Goal: Use online tool/utility: Utilize a website feature to perform a specific function

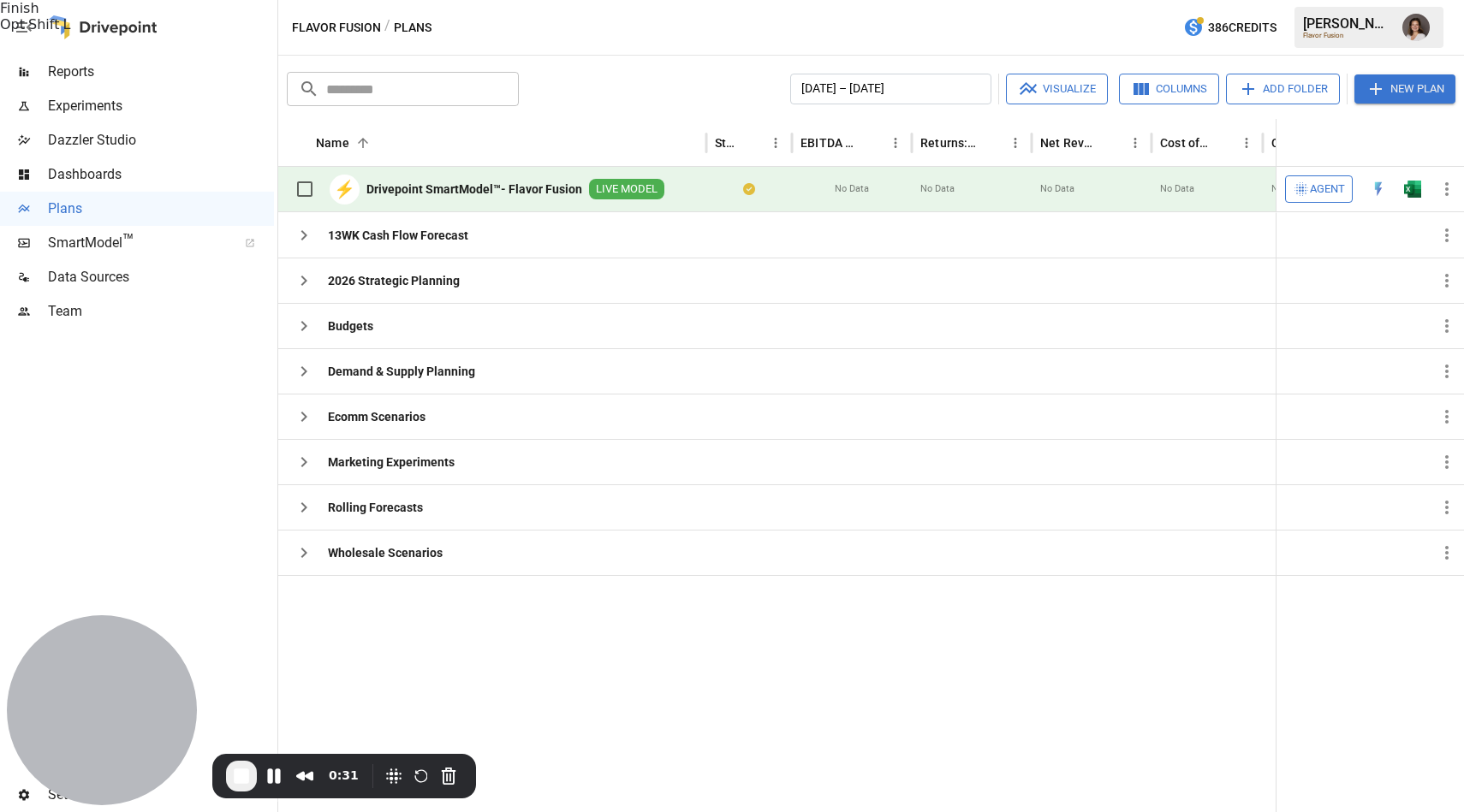
click at [236, 780] on span "End Recording" at bounding box center [241, 776] width 20 height 20
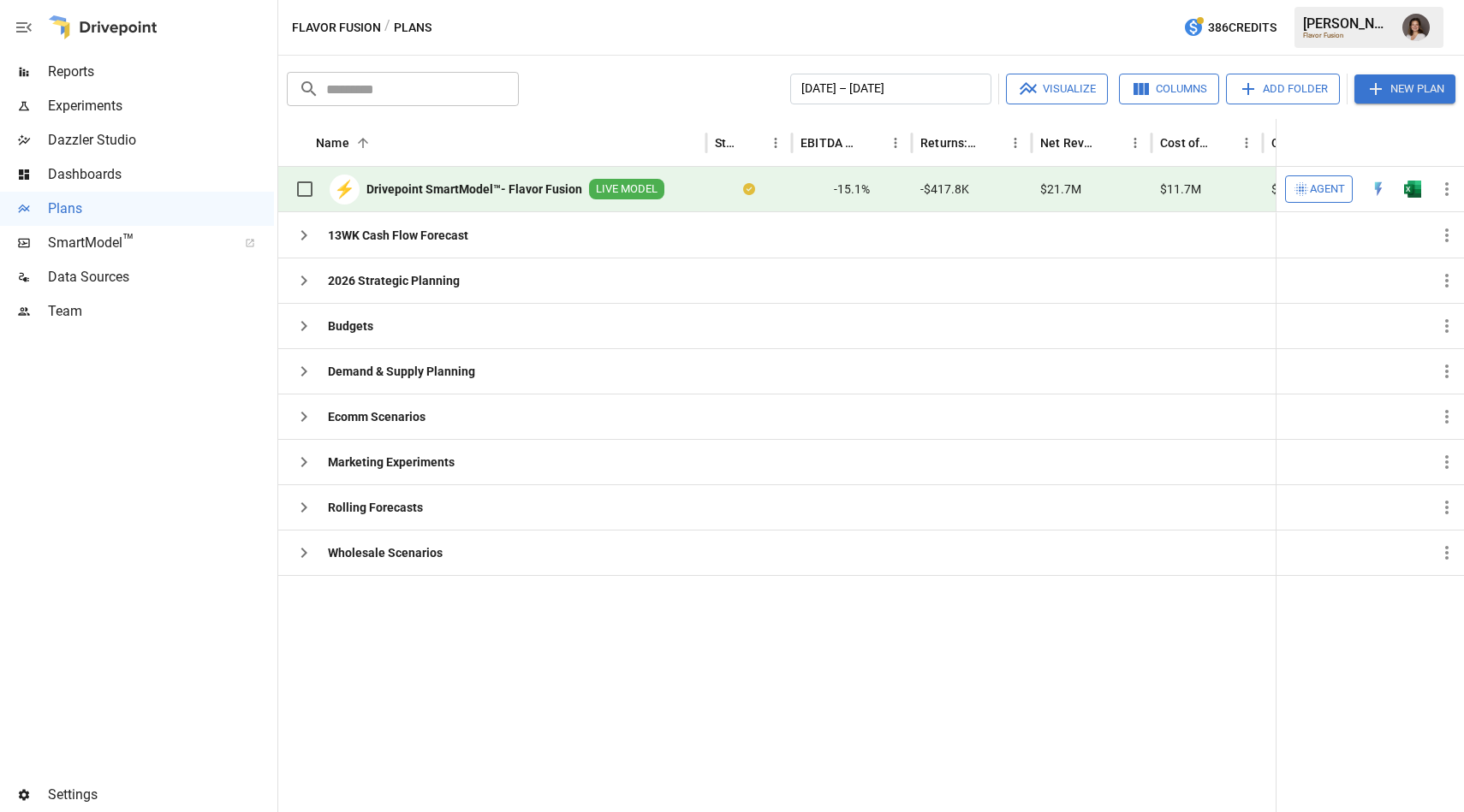
click at [1328, 178] on button "Agent" at bounding box center [1318, 189] width 68 height 28
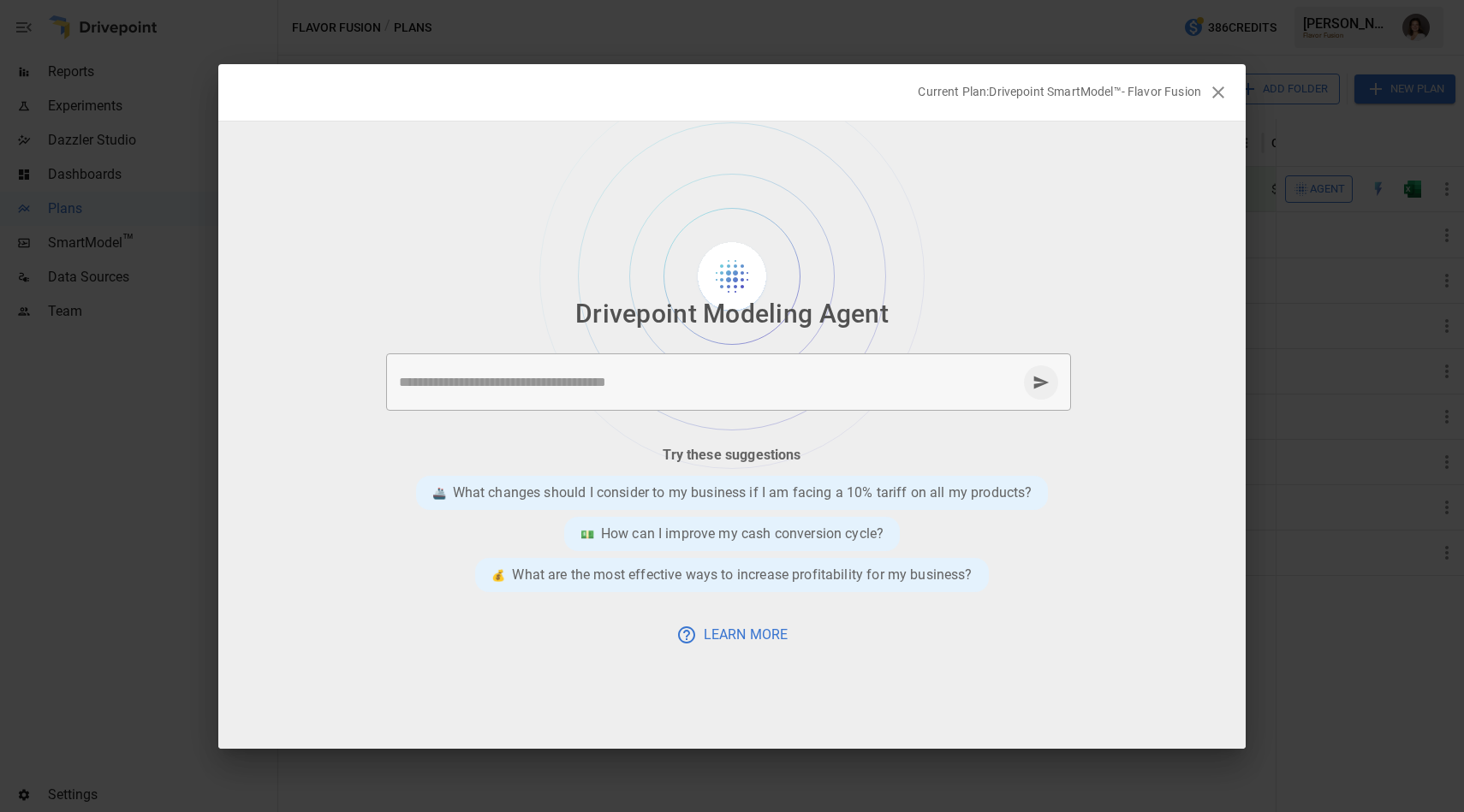
click at [1211, 93] on icon "button" at bounding box center [1218, 93] width 20 height 20
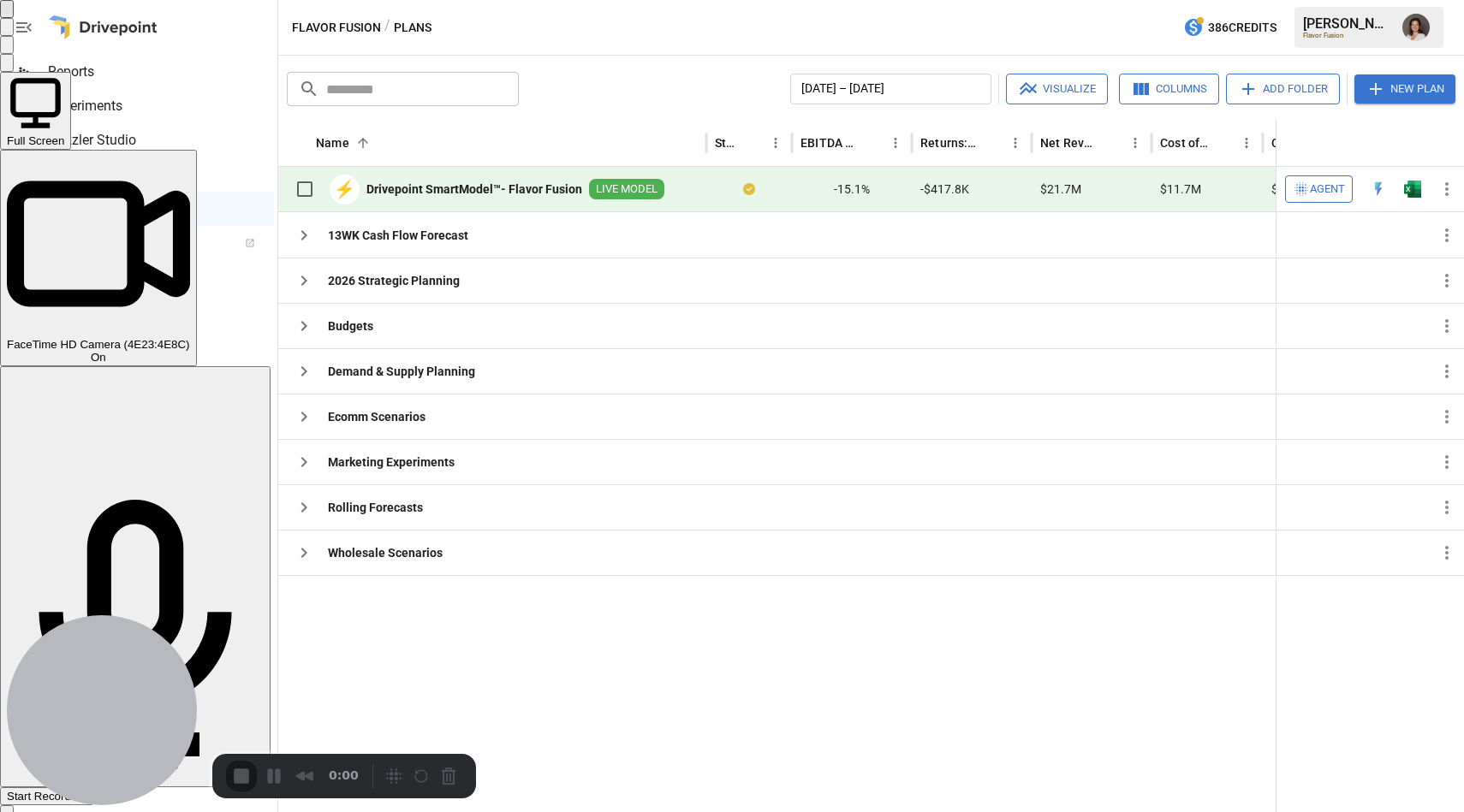
click at [86, 790] on div "Start Recording" at bounding box center [46, 796] width 80 height 13
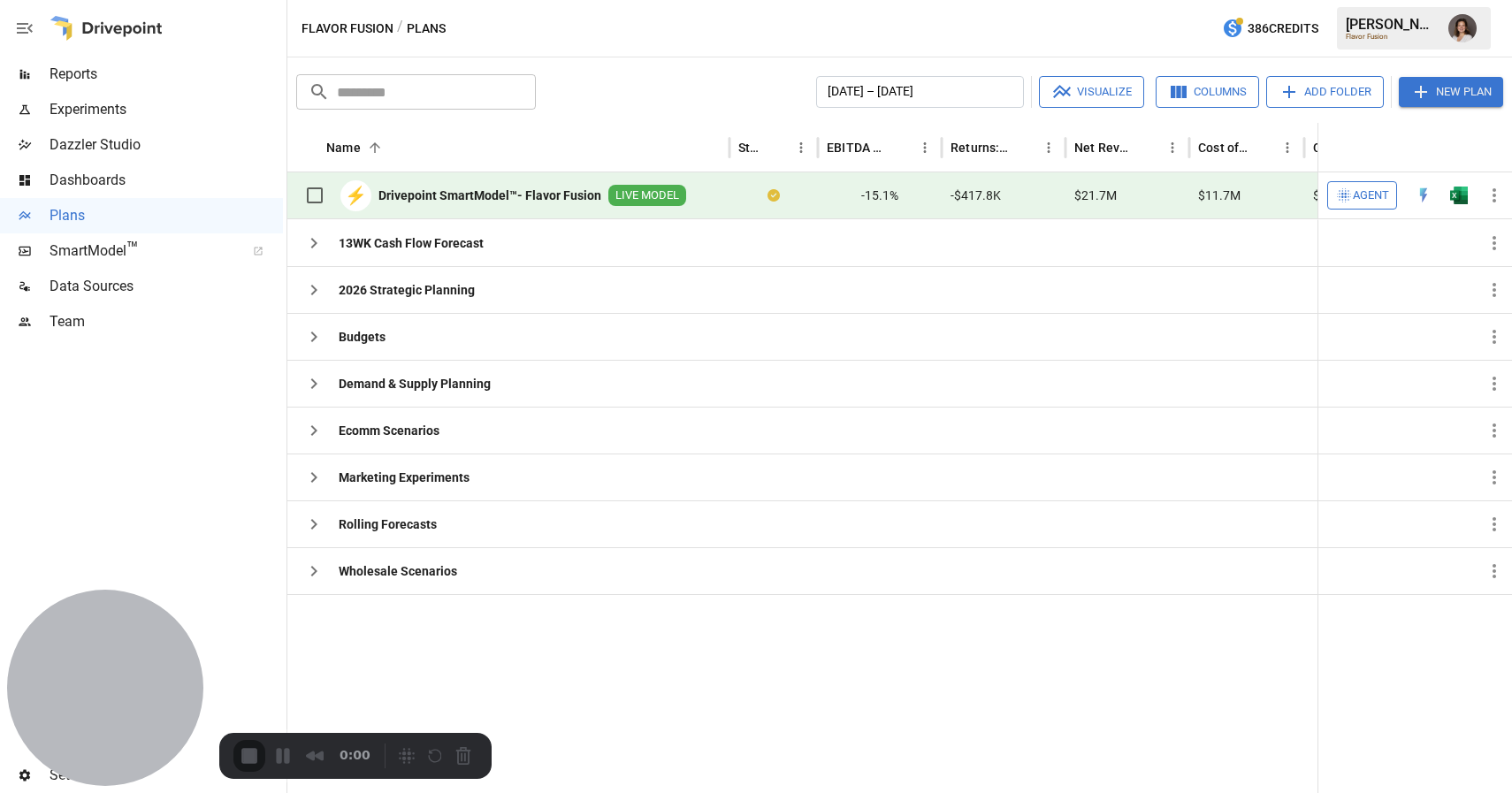
click at [1367, 193] on span "Agent" at bounding box center [1371, 196] width 36 height 20
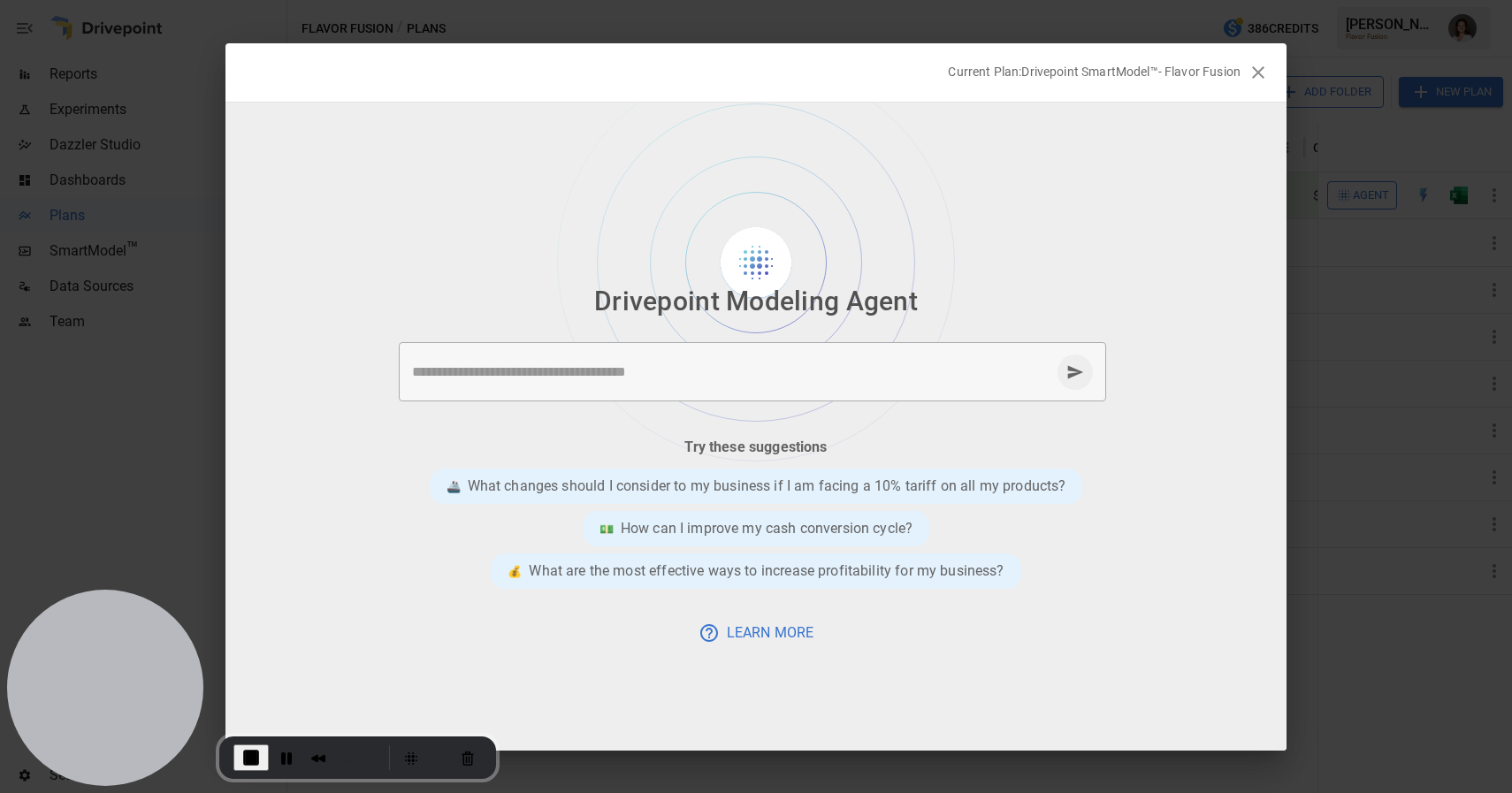
click at [706, 378] on textarea at bounding box center [732, 371] width 639 height 20
type textarea "**********"
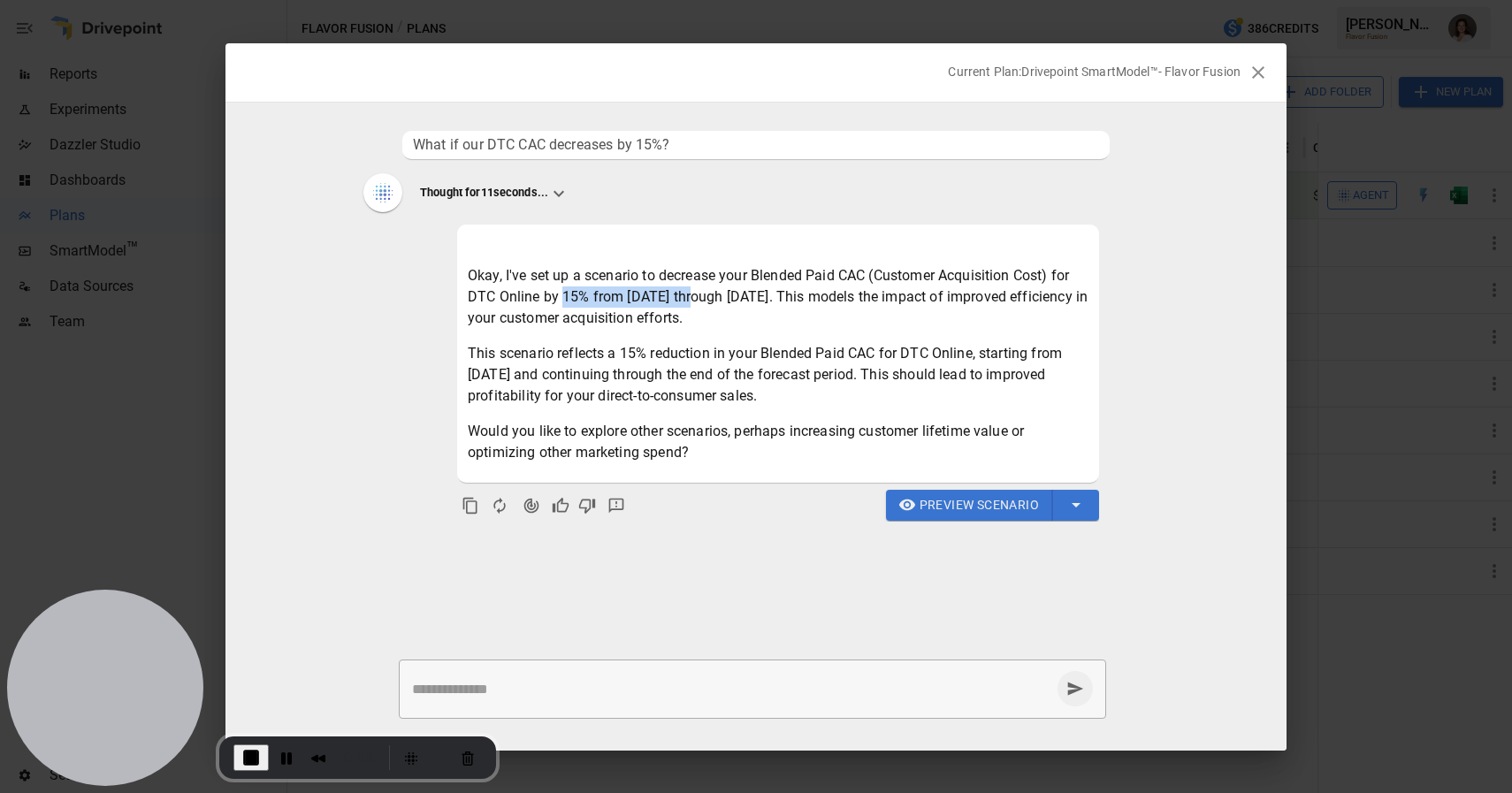
drag, startPoint x: 560, startPoint y: 298, endPoint x: 686, endPoint y: 300, distance: 126.0
click at [686, 300] on p "Okay, I've set up a scenario to decrease your Blended Paid CAC (Customer Acquis…" at bounding box center [778, 297] width 620 height 63
drag, startPoint x: 695, startPoint y: 298, endPoint x: 686, endPoint y: 297, distance: 9.1
click at [695, 298] on p "Okay, I've set up a scenario to decrease your Blended Paid CAC (Customer Acquis…" at bounding box center [778, 297] width 620 height 63
click at [950, 511] on span "Preview Scenario" at bounding box center [979, 504] width 119 height 22
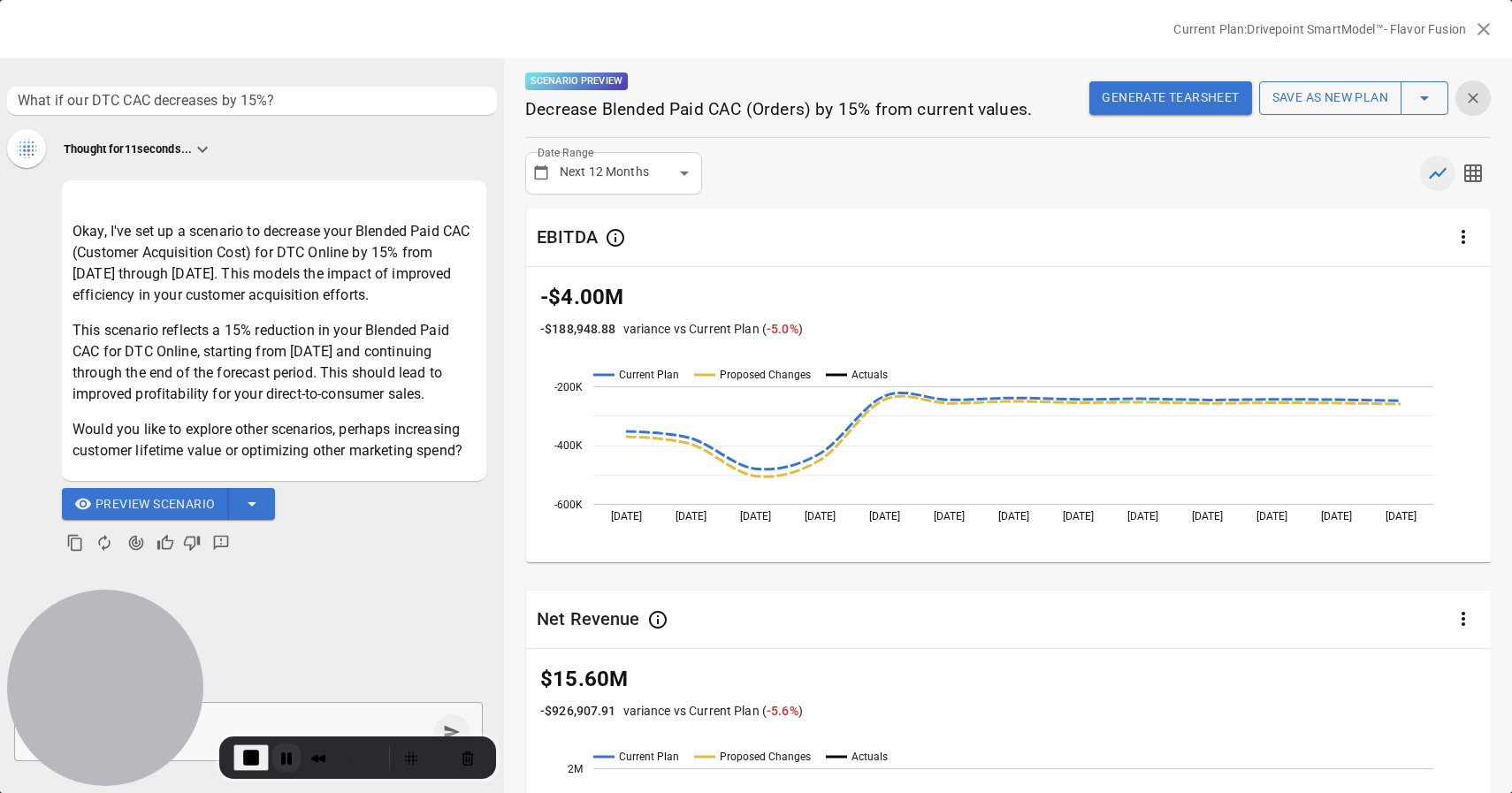
click at [286, 749] on button "Pause Recording" at bounding box center [287, 758] width 29 height 29
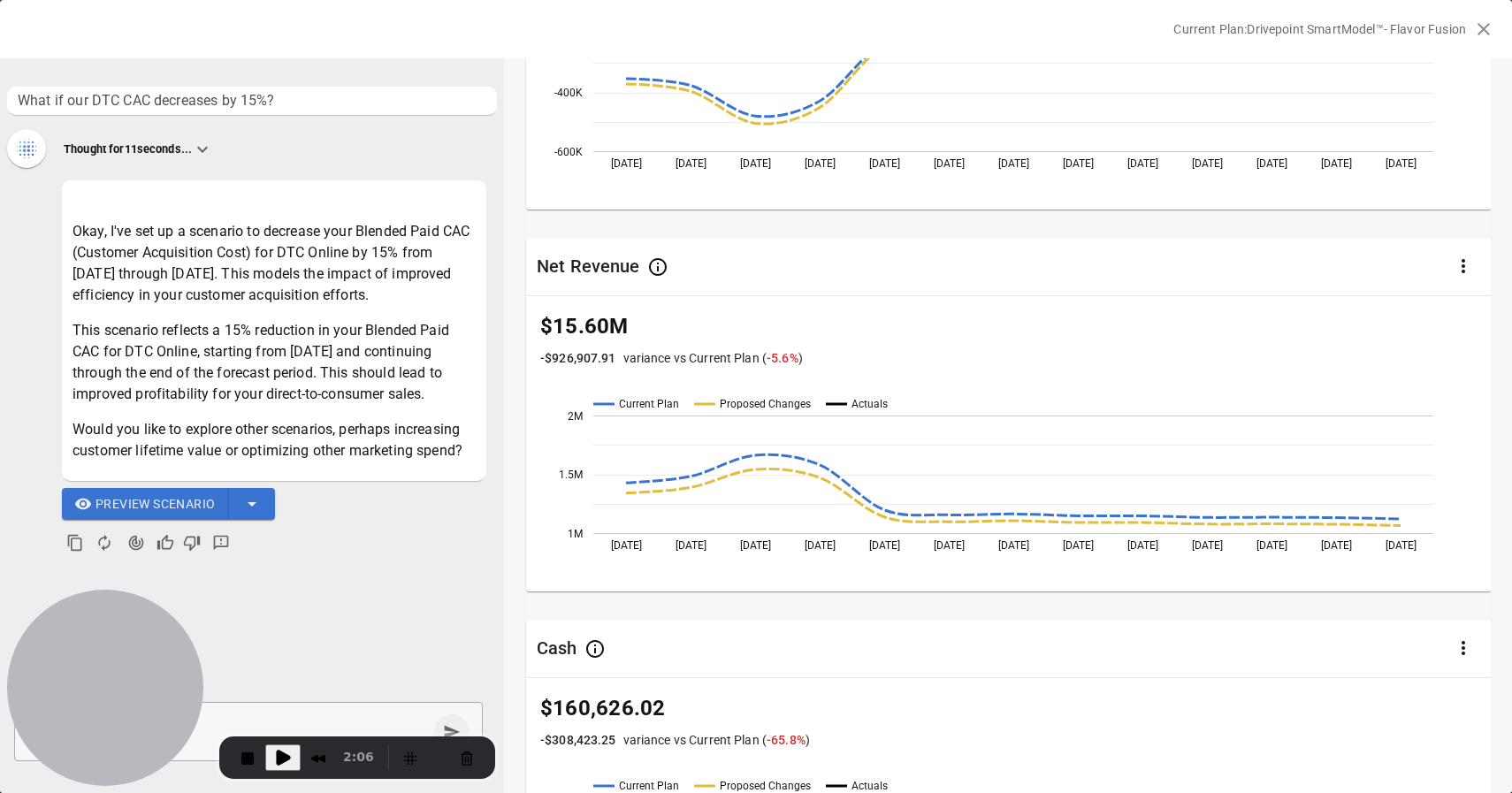
scroll to position [354, 0]
click at [128, 544] on icon "Agent Changes Data" at bounding box center [136, 543] width 17 height 17
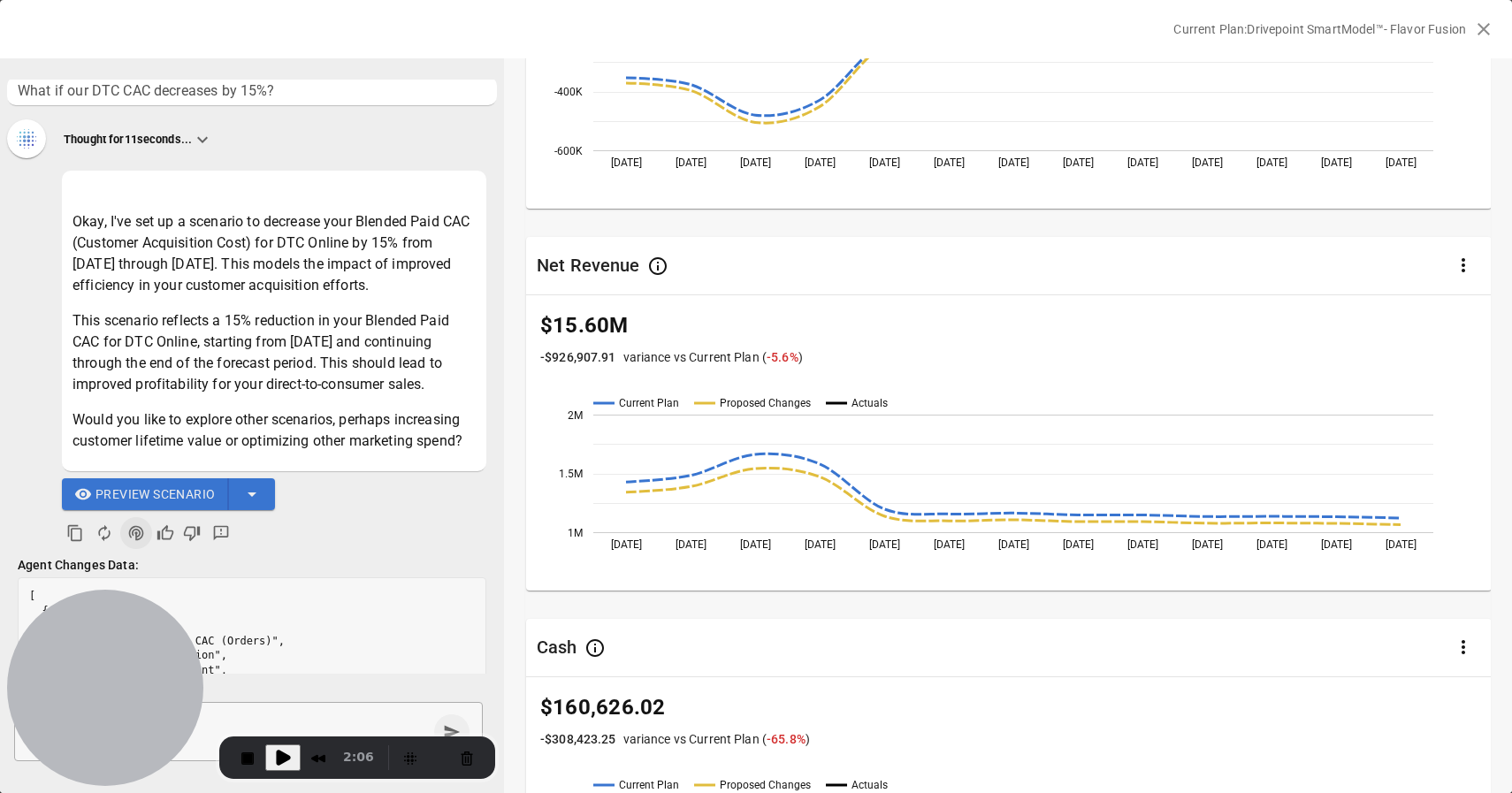
scroll to position [92, 0]
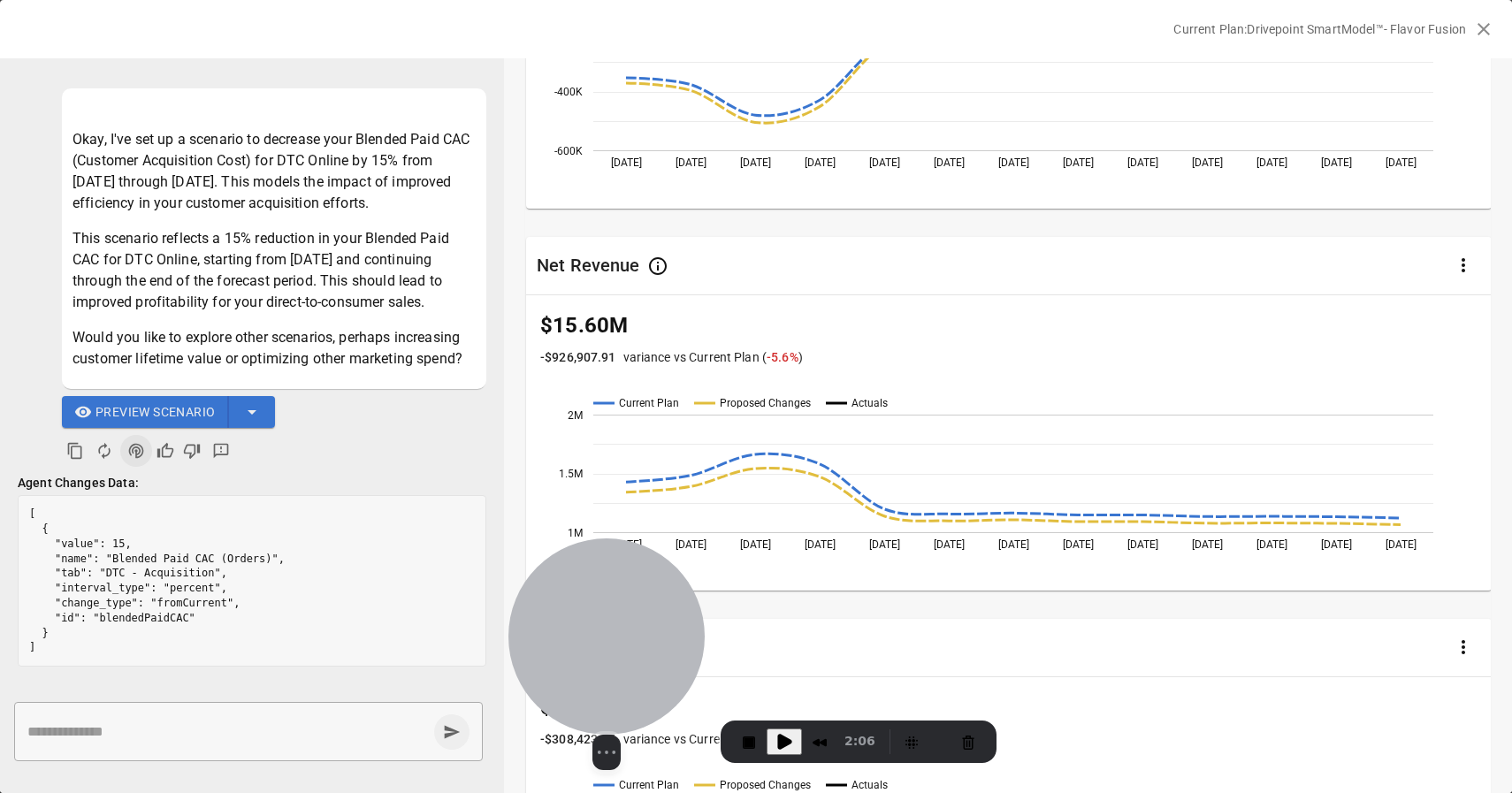
drag, startPoint x: 110, startPoint y: 666, endPoint x: 609, endPoint y: 651, distance: 499.2
click at [609, 651] on div at bounding box center [606, 636] width 197 height 197
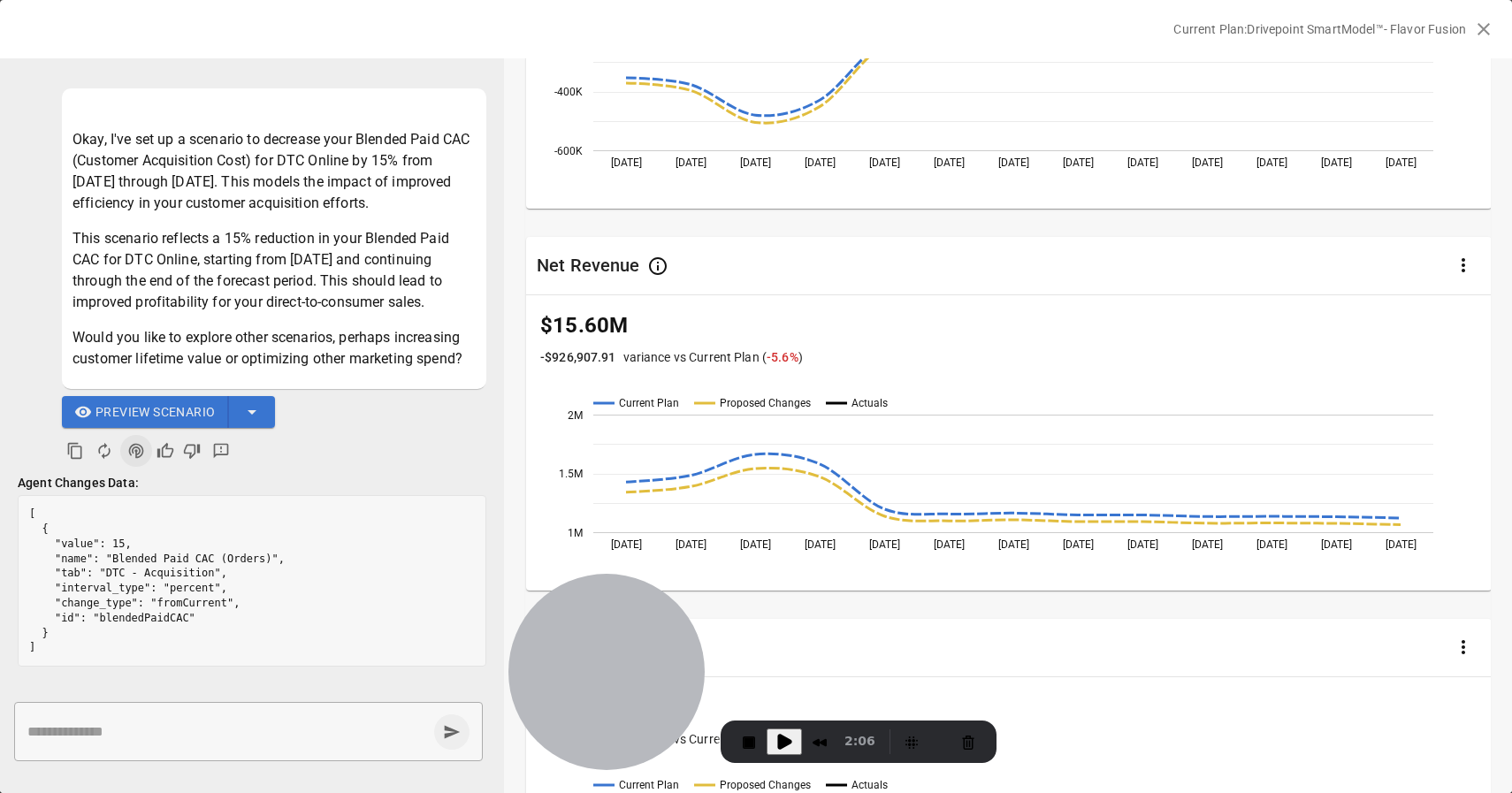
scroll to position [0, 0]
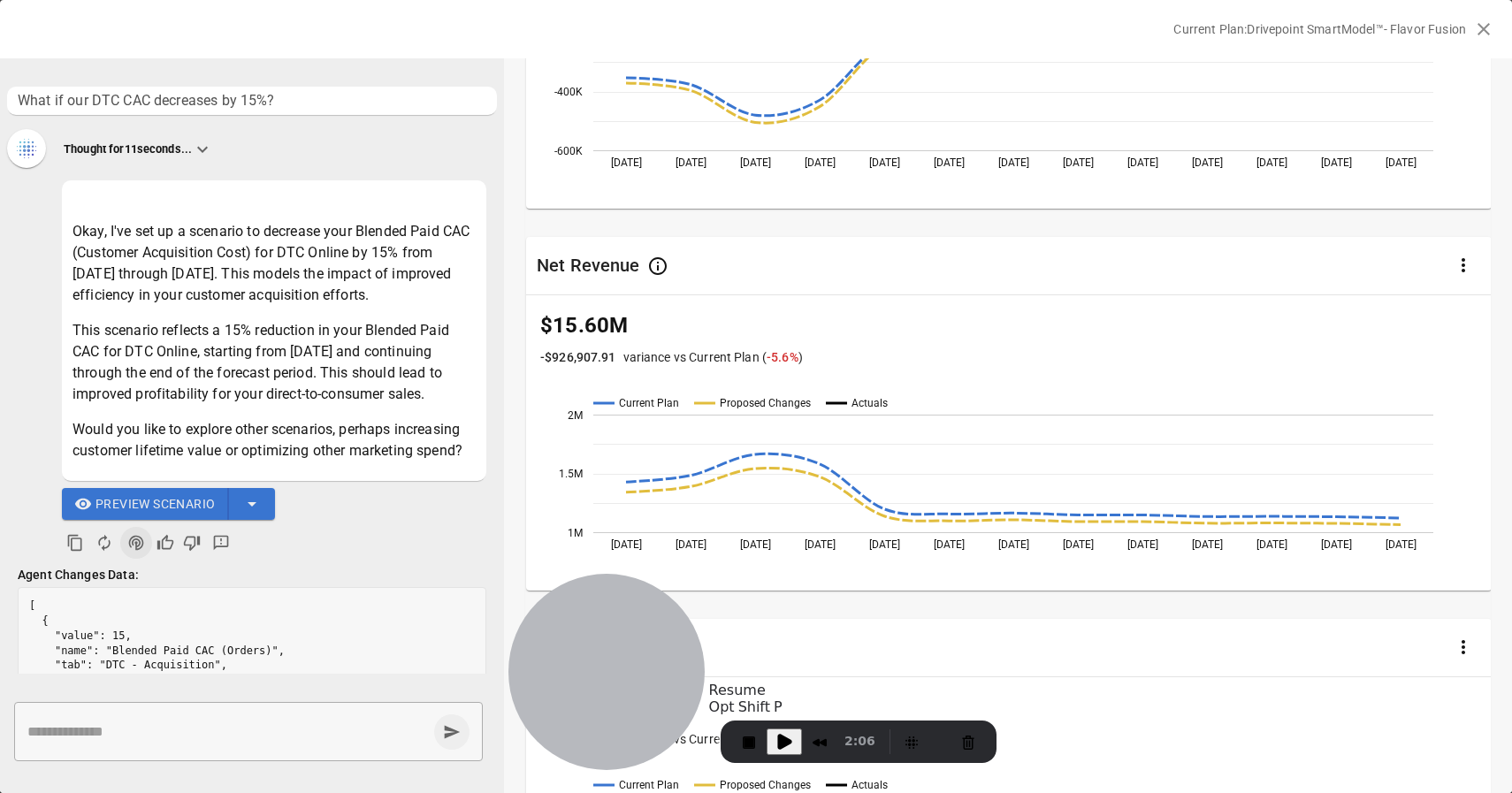
click at [789, 738] on span "Play Recording" at bounding box center [784, 741] width 21 height 21
drag, startPoint x: 155, startPoint y: 103, endPoint x: 273, endPoint y: 100, distance: 118.0
click at [273, 100] on span "What if our DTC CAC decreases by 15%?" at bounding box center [251, 101] width 469 height 21
click at [267, 101] on span "What if our DTC CAC decreases by 15%?" at bounding box center [251, 101] width 469 height 21
drag, startPoint x: 418, startPoint y: 396, endPoint x: 323, endPoint y: 372, distance: 98.0
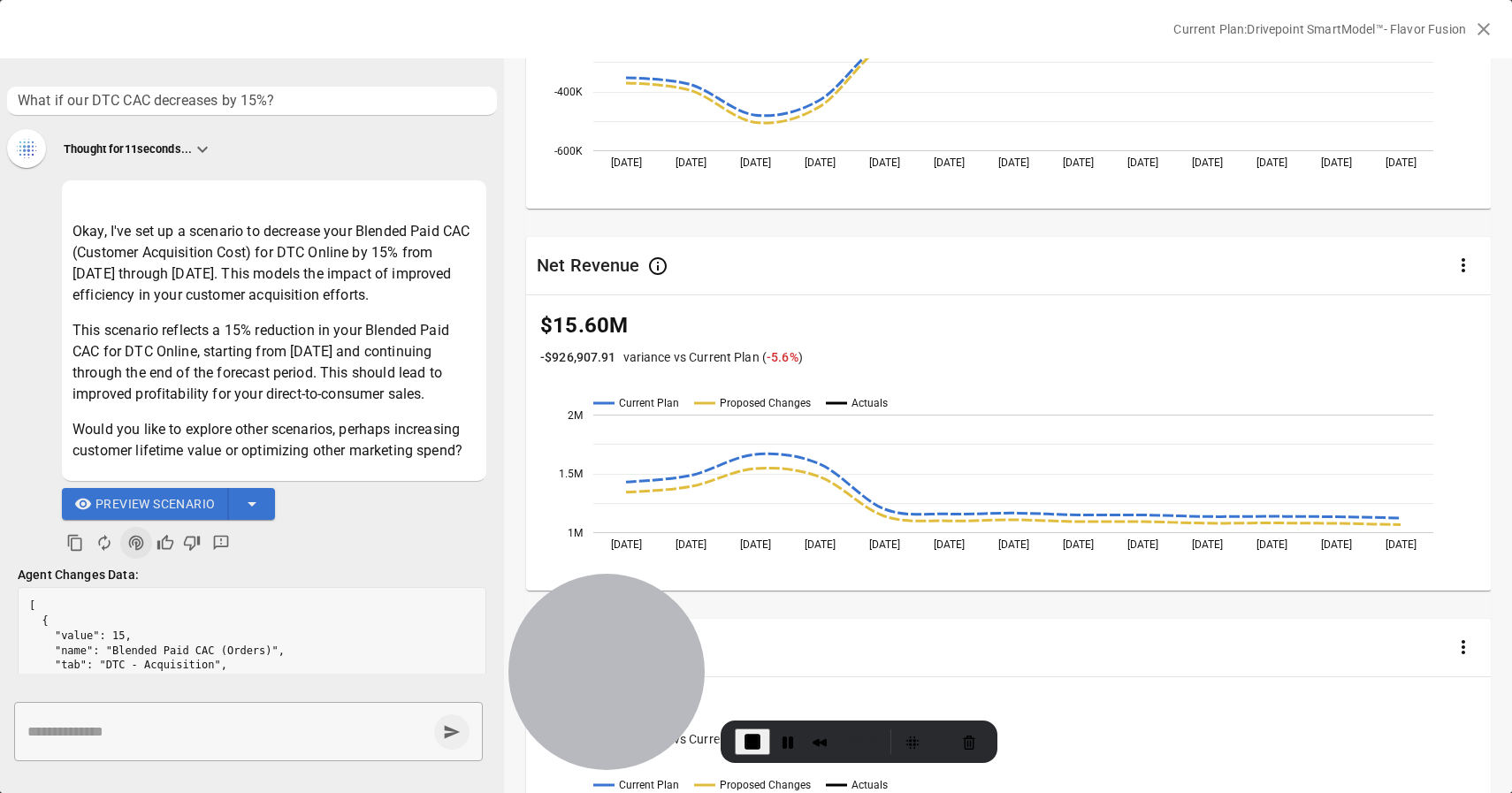
click at [323, 372] on p "This scenario reflects a 15% reduction in your Blended Paid CAC for DTC Online,…" at bounding box center [274, 362] width 403 height 85
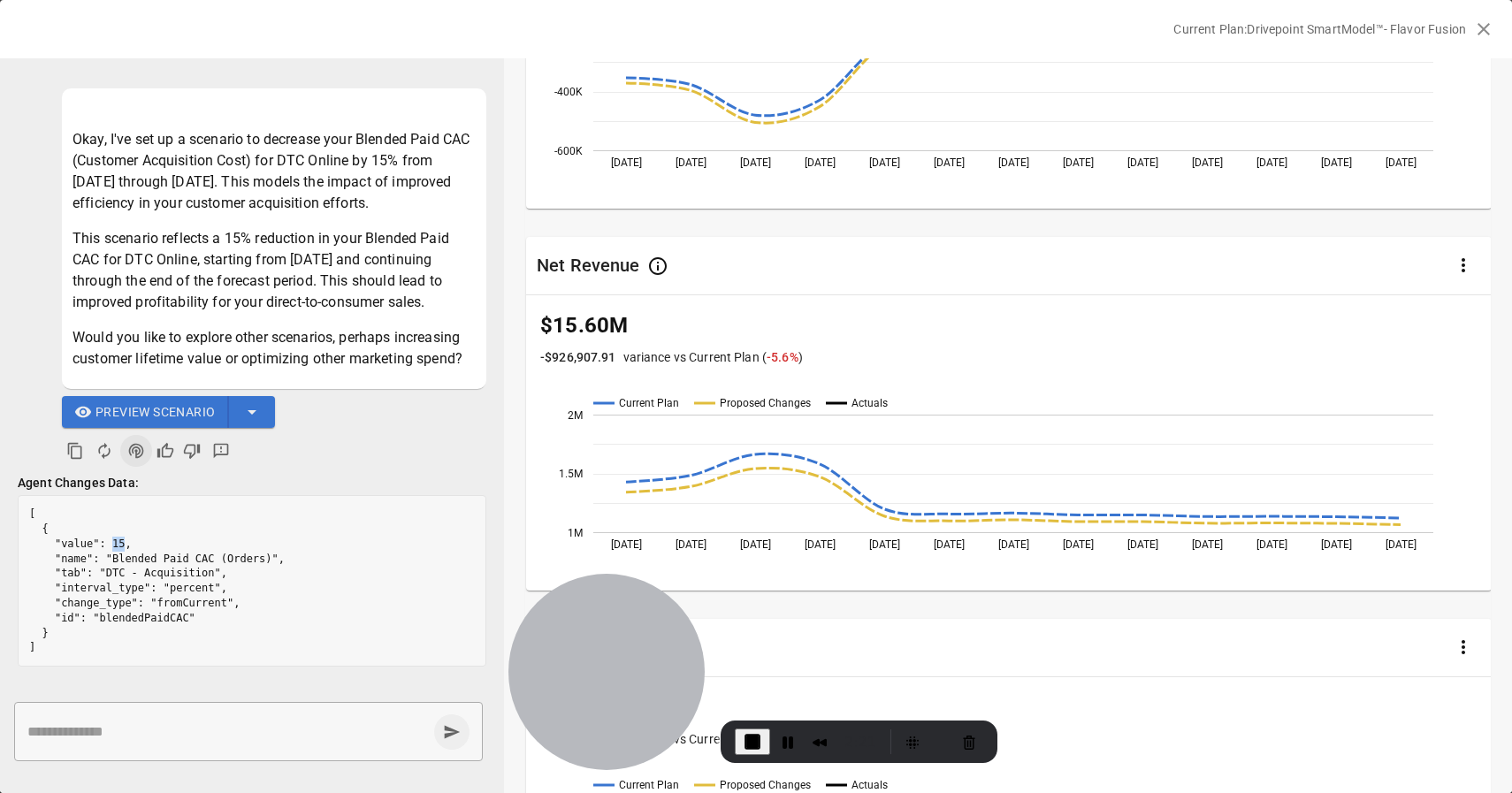
drag, startPoint x: 111, startPoint y: 546, endPoint x: 127, endPoint y: 543, distance: 16.3
click at [127, 543] on pre "[ { "value": 15, "name": "Blended Paid CAC (Orders)", "tab": "DTC - Acquisition…" at bounding box center [251, 580] width 467 height 170
click at [111, 543] on pre "[ { "value": 15, "name": "Blended Paid CAC (Orders)", "tab": "DTC - Acquisition…" at bounding box center [251, 580] width 467 height 170
drag, startPoint x: 112, startPoint y: 543, endPoint x: 130, endPoint y: 542, distance: 18.0
click at [130, 542] on pre "[ { "value": 15, "name": "Blended Paid CAC (Orders)", "tab": "DTC - Acquisition…" at bounding box center [251, 580] width 467 height 170
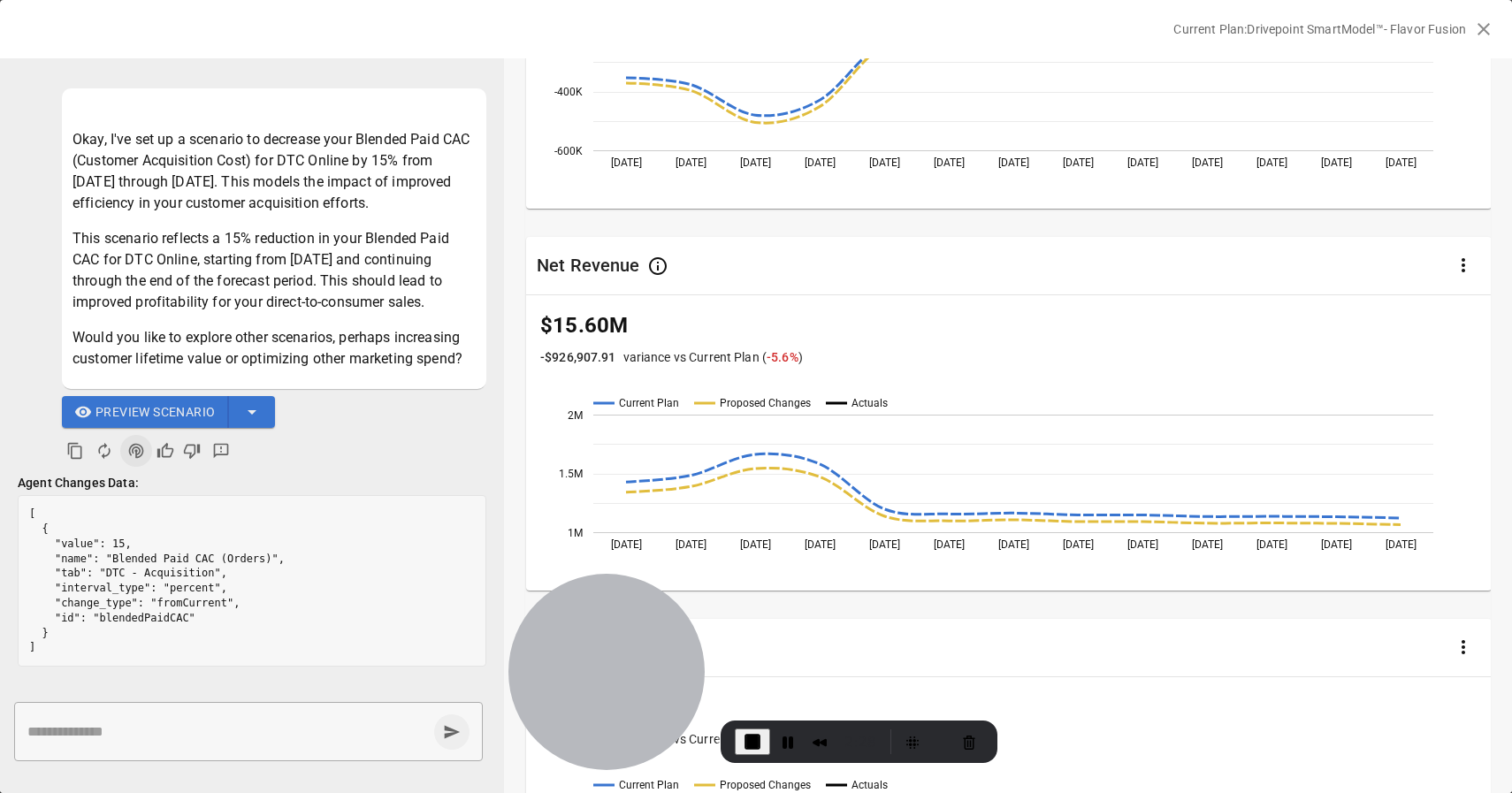
click at [774, 358] on span "-5.6 %" at bounding box center [781, 357] width 32 height 14
drag, startPoint x: 767, startPoint y: 358, endPoint x: 793, endPoint y: 357, distance: 26.0
click at [793, 357] on span "-5.6 %" at bounding box center [781, 357] width 32 height 14
drag, startPoint x: 111, startPoint y: 543, endPoint x: 128, endPoint y: 543, distance: 17.0
click at [128, 543] on pre "[ { "value": 15, "name": "Blended Paid CAC (Orders)", "tab": "DTC - Acquisition…" at bounding box center [251, 580] width 467 height 170
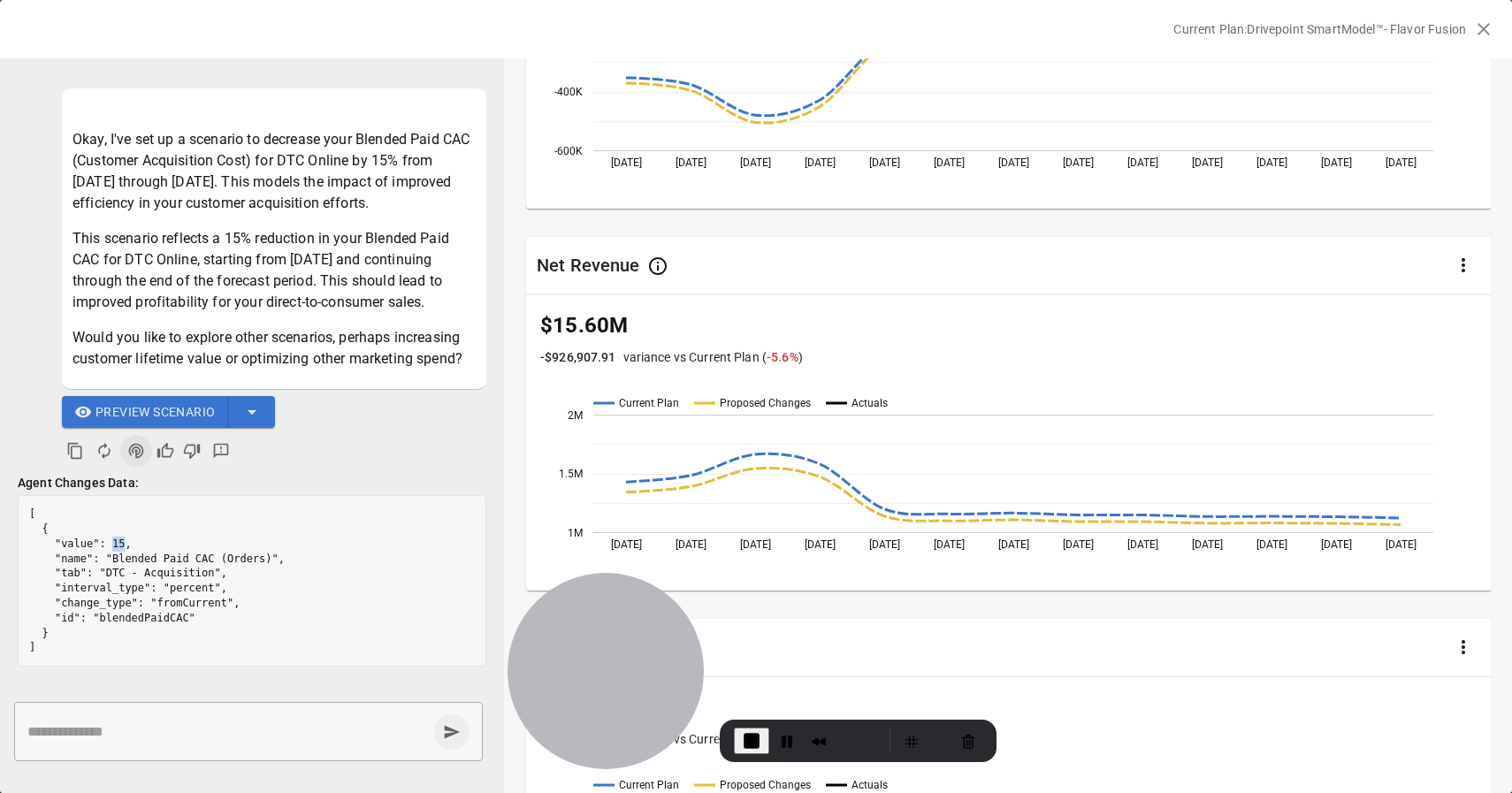
click at [746, 741] on span "End Recording" at bounding box center [752, 741] width 21 height 21
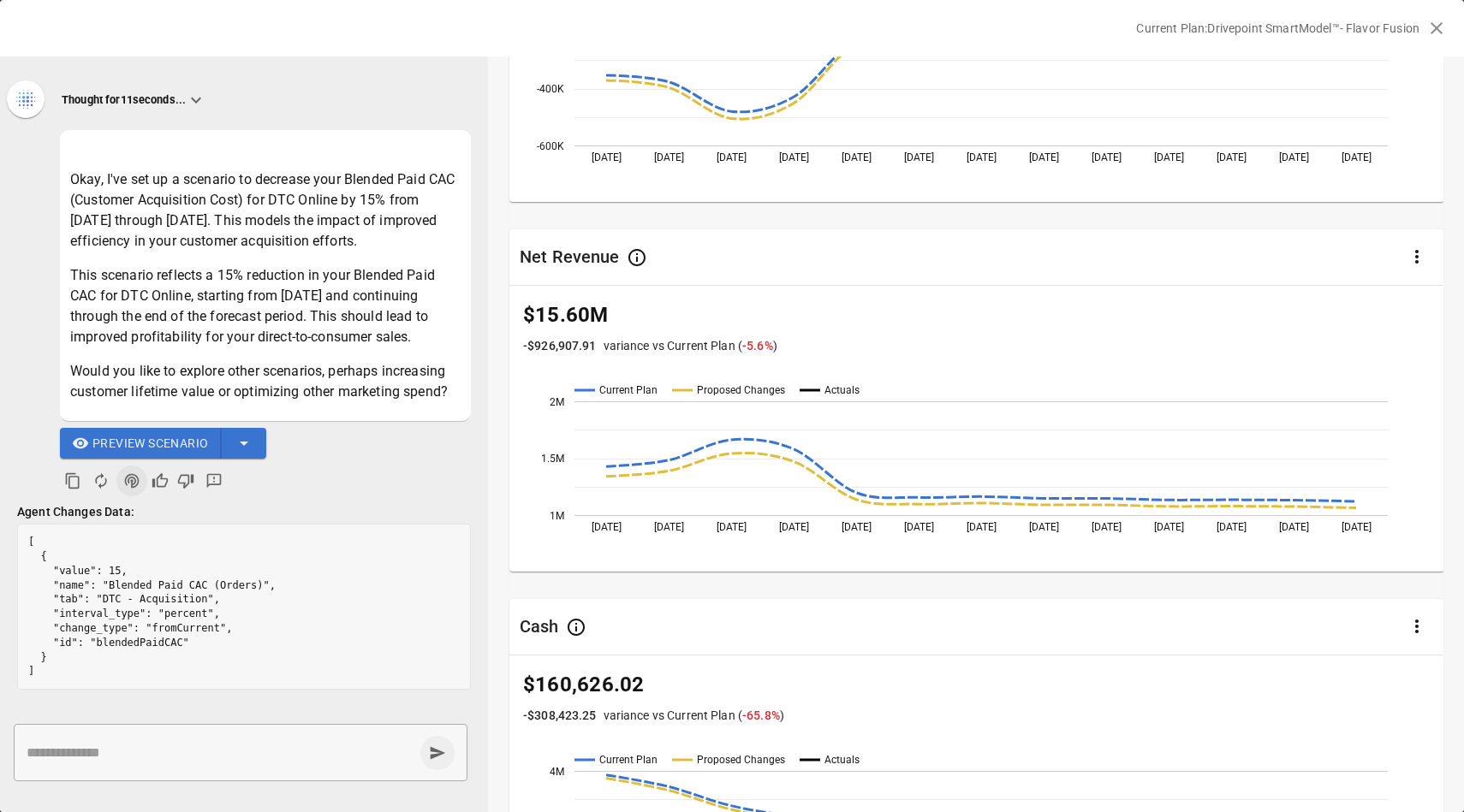
scroll to position [0, 0]
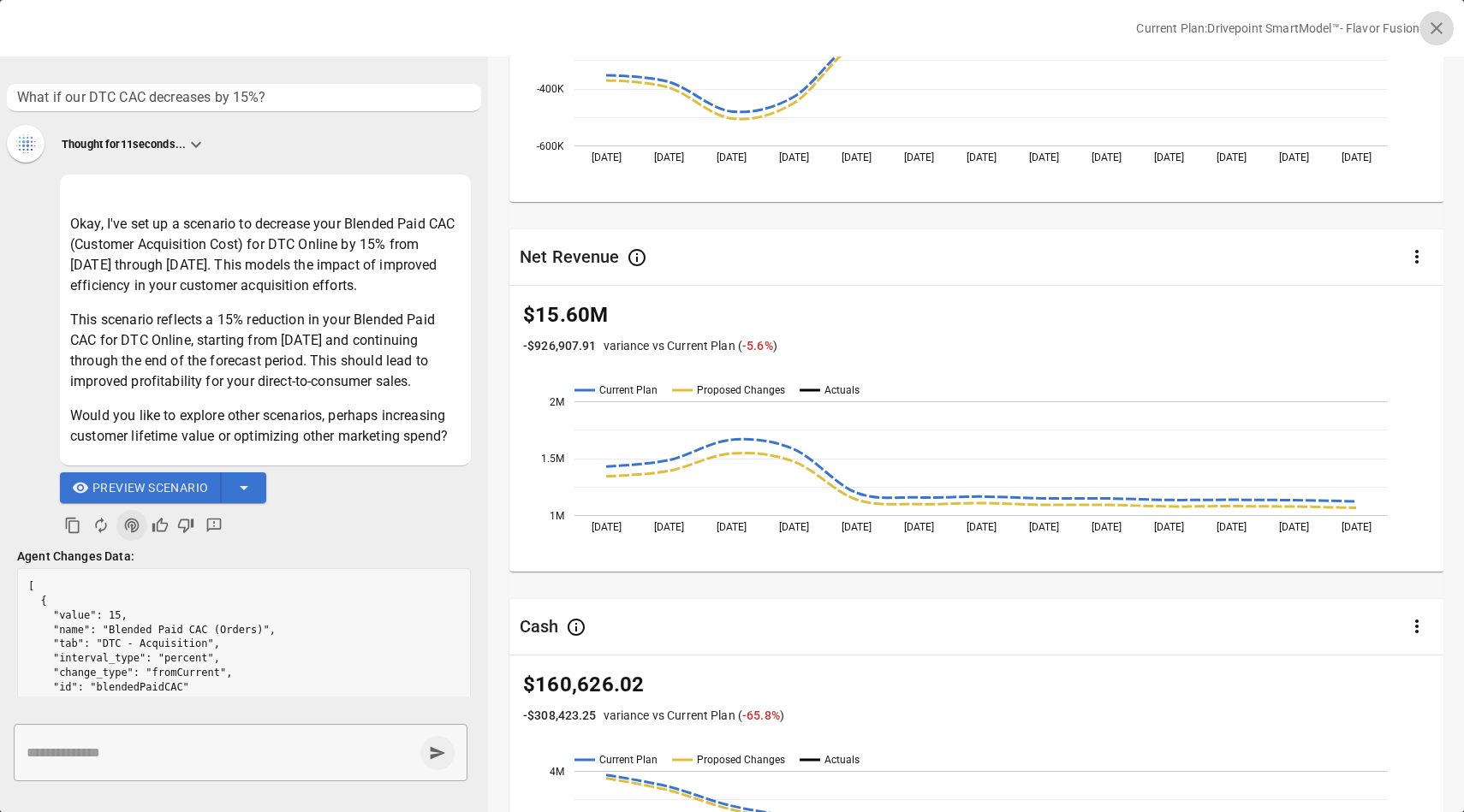
click at [1447, 33] on button "button" at bounding box center [1436, 28] width 34 height 34
